Goal: Task Accomplishment & Management: Complete application form

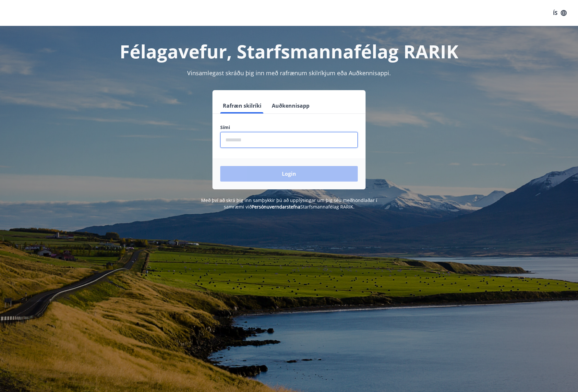
click at [247, 141] on input "phone" at bounding box center [289, 140] width 138 height 16
type input "********"
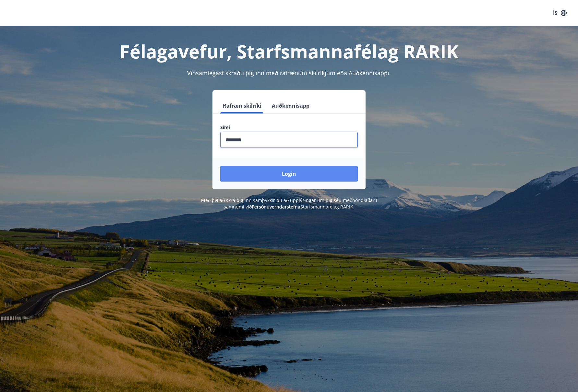
click at [286, 171] on button "Login" at bounding box center [289, 174] width 138 height 16
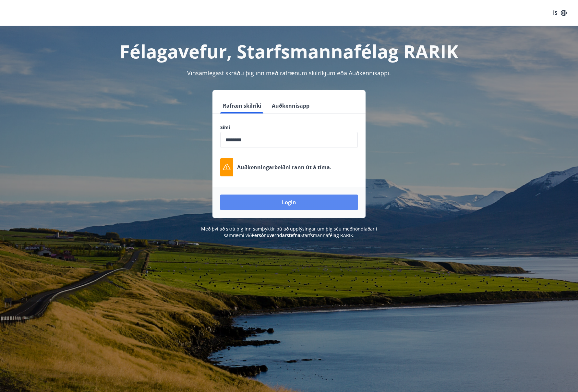
click at [281, 200] on button "Login" at bounding box center [289, 203] width 138 height 16
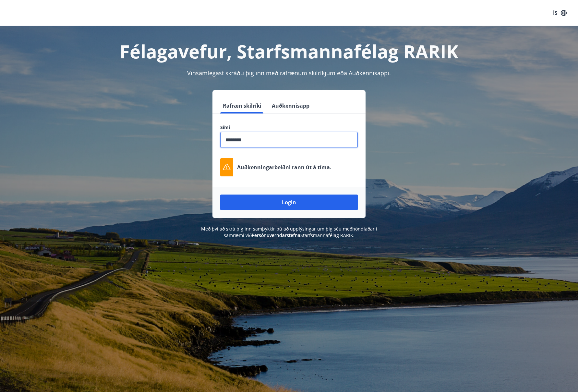
drag, startPoint x: 258, startPoint y: 140, endPoint x: 196, endPoint y: 137, distance: 62.7
click at [196, 137] on div "Rafræn skilríki Auðkennisapp Sími ​ Auðkenningarbeiðni [PERSON_NAME] út á tíma.…" at bounding box center [289, 154] width 452 height 128
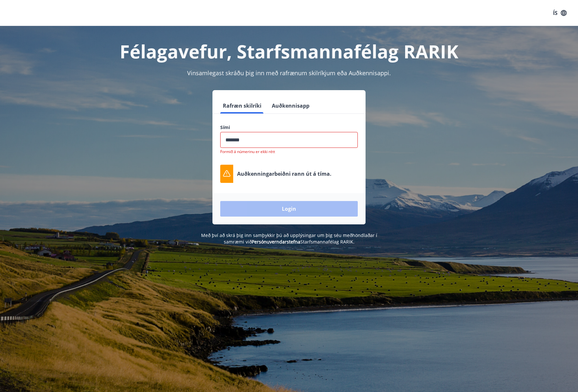
type input "********"
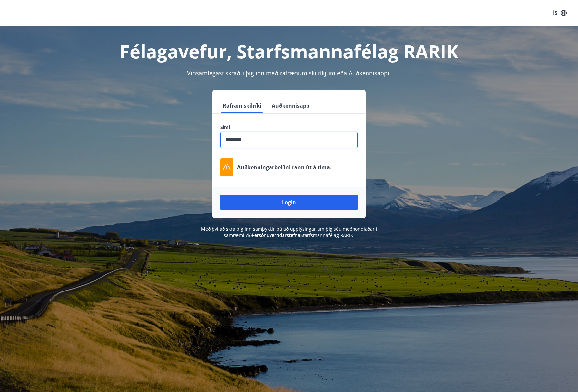
scroll to position [3, 0]
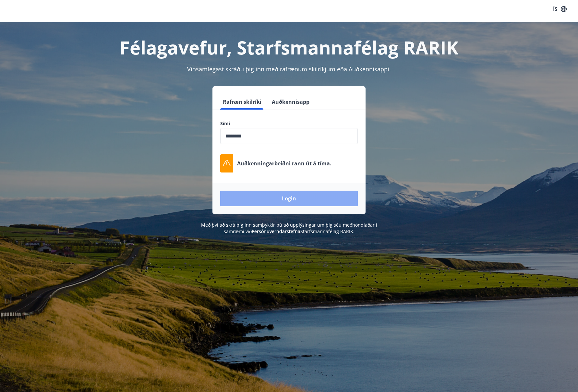
click at [284, 197] on button "Login" at bounding box center [289, 199] width 138 height 16
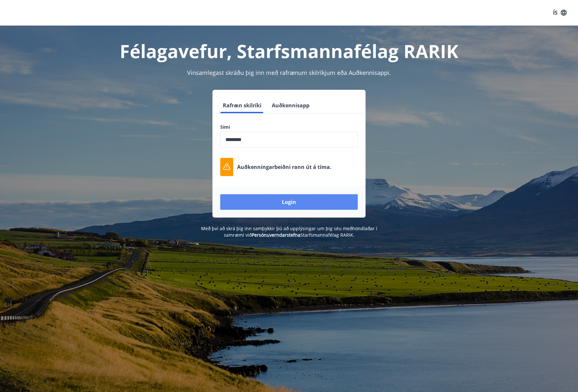
scroll to position [0, 0]
click at [292, 105] on button "Auðkennisapp" at bounding box center [290, 106] width 43 height 16
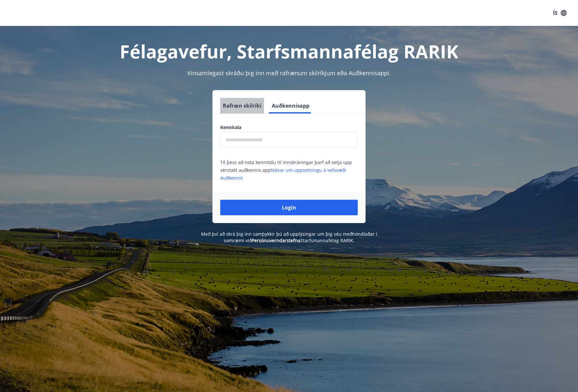
click at [236, 103] on button "Rafræn skilríki" at bounding box center [242, 106] width 44 height 16
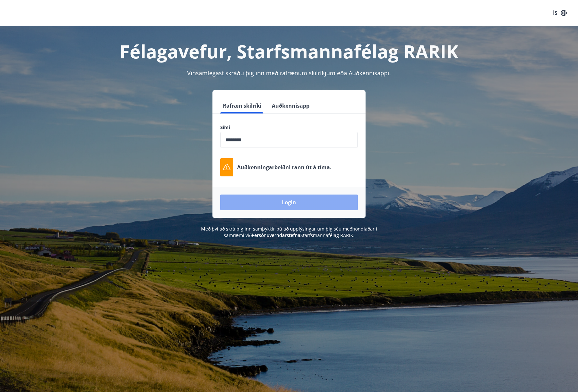
click at [305, 201] on button "Login" at bounding box center [289, 203] width 138 height 16
